Goal: Task Accomplishment & Management: Complete application form

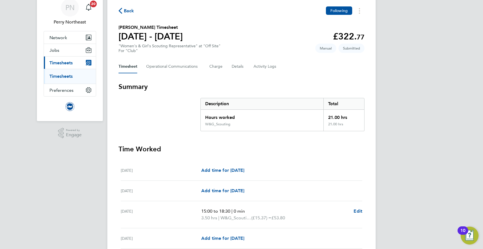
scroll to position [28, 0]
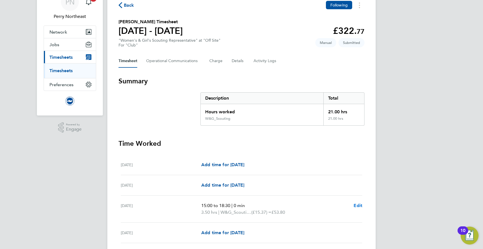
click at [358, 206] on span "Edit" at bounding box center [358, 205] width 9 height 5
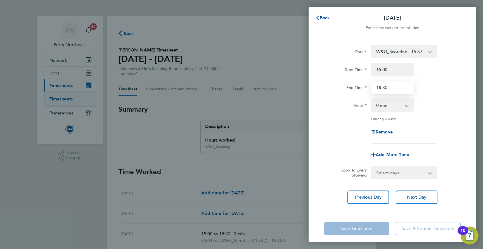
click at [380, 88] on input "18:30" at bounding box center [392, 87] width 43 height 13
type input "17:30"
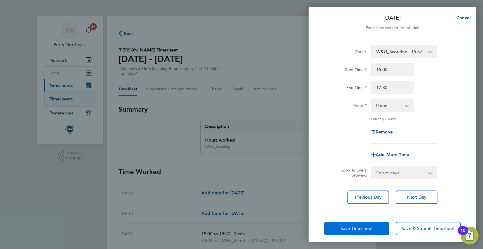
click at [362, 226] on span "Save Timesheet" at bounding box center [357, 229] width 32 height 6
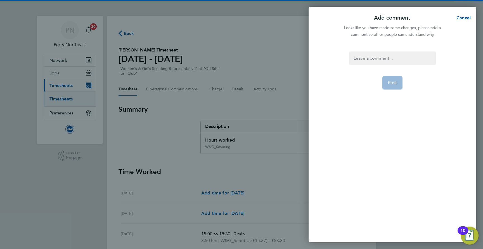
click at [400, 55] on div at bounding box center [392, 57] width 86 height 13
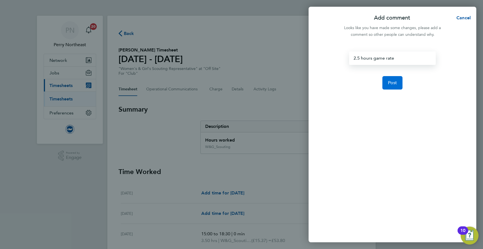
click at [397, 88] on button "Post" at bounding box center [393, 82] width 20 height 13
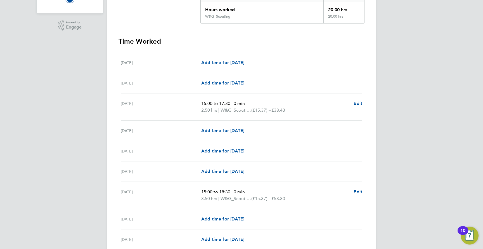
scroll to position [137, 0]
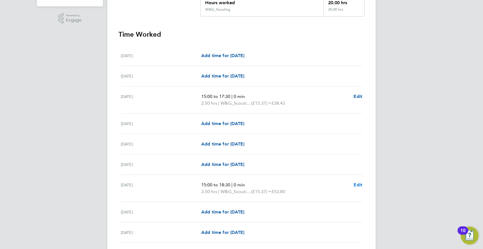
click at [360, 182] on span "Edit" at bounding box center [358, 184] width 9 height 5
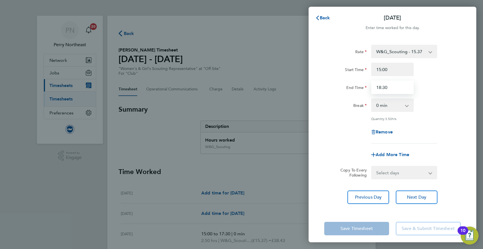
click at [381, 87] on input "18:30" at bounding box center [392, 87] width 43 height 13
type input "17:30"
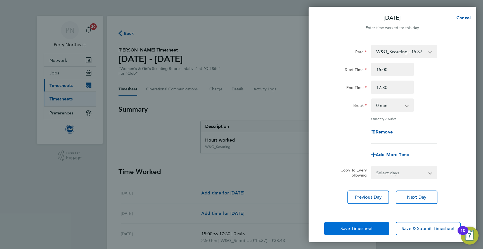
click at [349, 232] on button "Save Timesheet" at bounding box center [356, 228] width 65 height 13
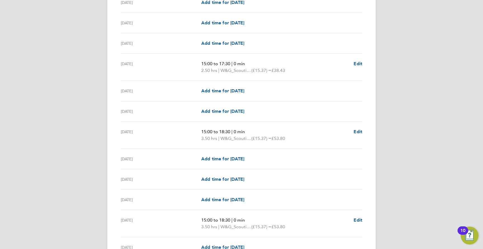
scroll to position [293, 0]
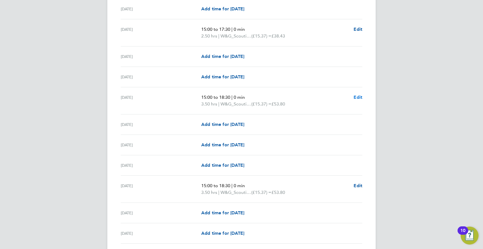
click at [358, 95] on span "Edit" at bounding box center [358, 97] width 9 height 5
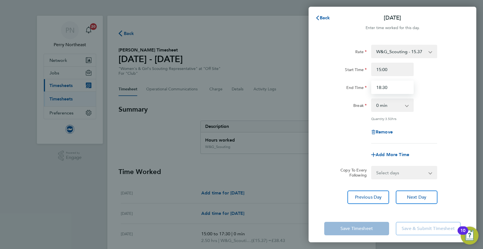
click at [381, 87] on input "18:30" at bounding box center [392, 87] width 43 height 13
type input "17:30"
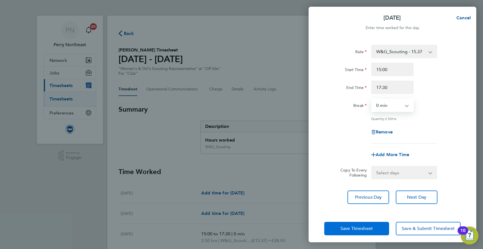
click at [352, 232] on button "Save Timesheet" at bounding box center [356, 228] width 65 height 13
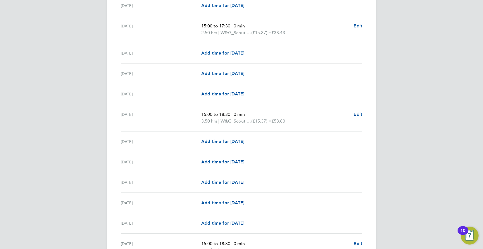
scroll to position [364, 0]
click at [357, 114] on span "Edit" at bounding box center [358, 113] width 9 height 5
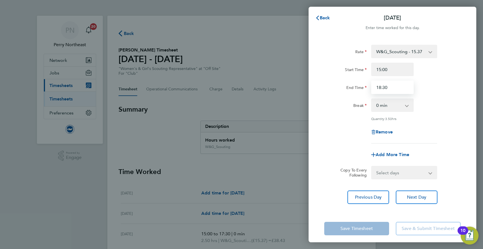
click at [381, 88] on input "18:30" at bounding box center [392, 87] width 43 height 13
type input "17:30"
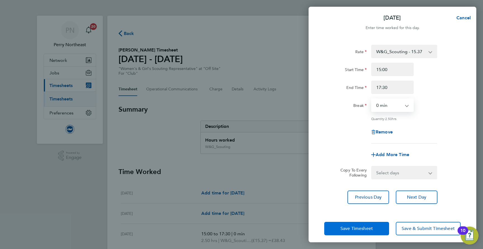
click at [347, 224] on button "Save Timesheet" at bounding box center [356, 228] width 65 height 13
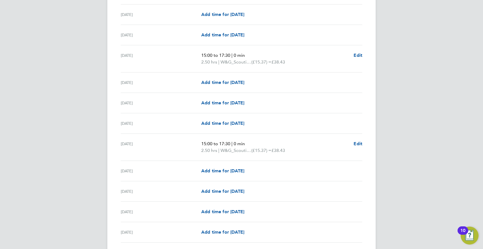
scroll to position [488, 0]
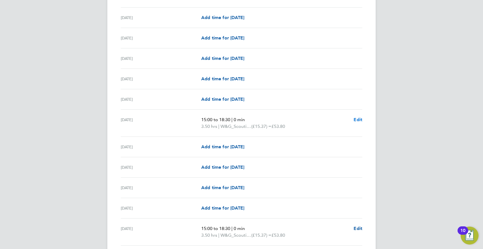
click at [358, 116] on link "Edit" at bounding box center [358, 119] width 9 height 7
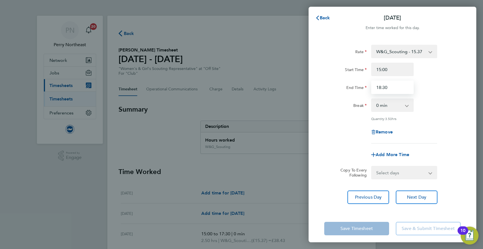
click at [381, 86] on input "18:30" at bounding box center [392, 87] width 43 height 13
type input "17:30"
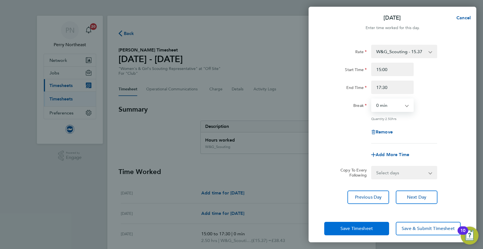
click at [352, 227] on span "Save Timesheet" at bounding box center [357, 229] width 32 height 6
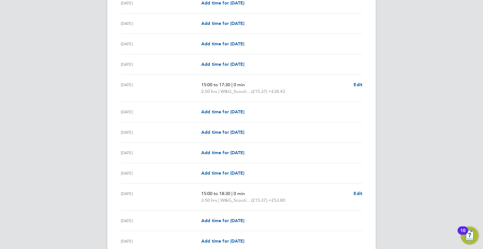
scroll to position [530, 0]
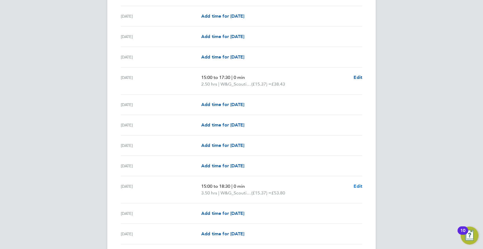
click at [356, 184] on span "Edit" at bounding box center [358, 186] width 9 height 5
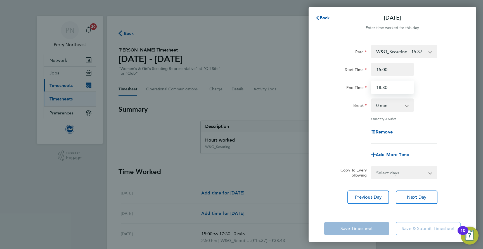
click at [380, 86] on input "18:30" at bounding box center [392, 87] width 43 height 13
type input "17:30"
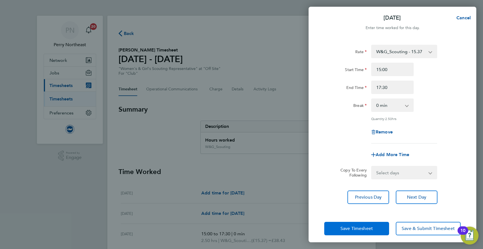
click at [346, 226] on span "Save Timesheet" at bounding box center [357, 229] width 32 height 6
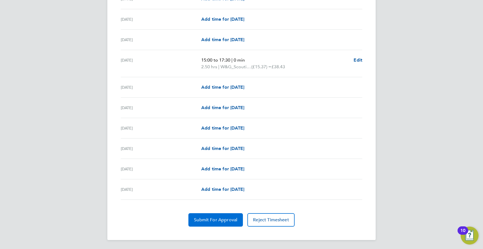
scroll to position [656, 0]
click at [196, 221] on span "Submit For Approval" at bounding box center [215, 220] width 43 height 6
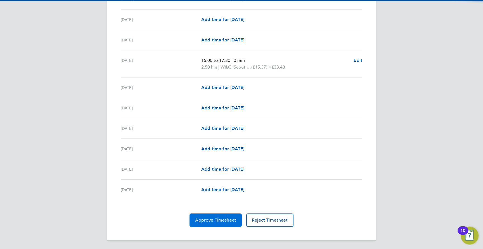
click at [211, 218] on span "Approve Timesheet" at bounding box center [215, 220] width 41 height 6
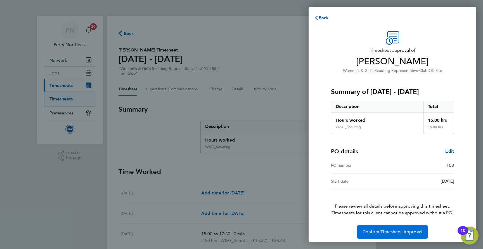
click at [382, 229] on span "Confirm Timesheet Approval" at bounding box center [393, 232] width 60 height 6
